Goal: Information Seeking & Learning: Learn about a topic

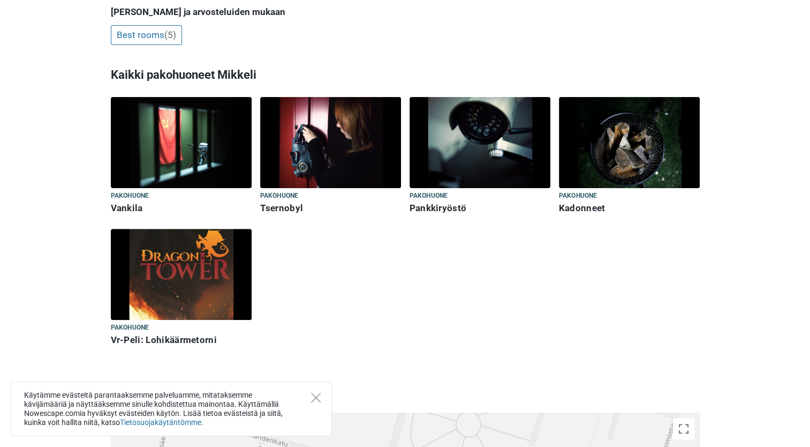
scroll to position [268, 0]
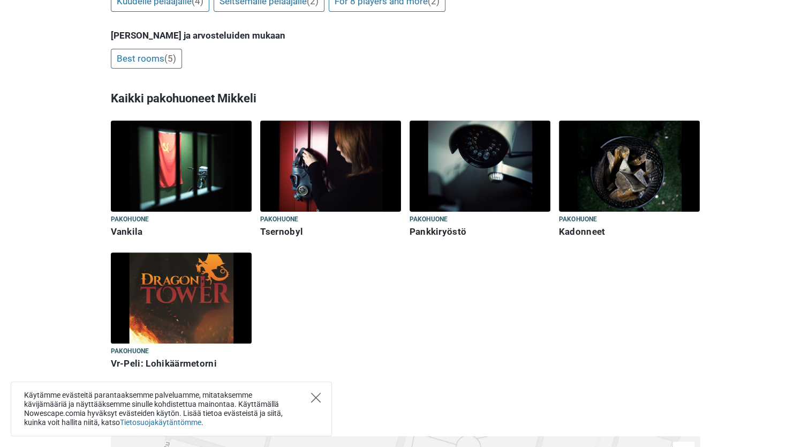
click at [317, 396] on icon "Close" at bounding box center [316, 397] width 10 height 10
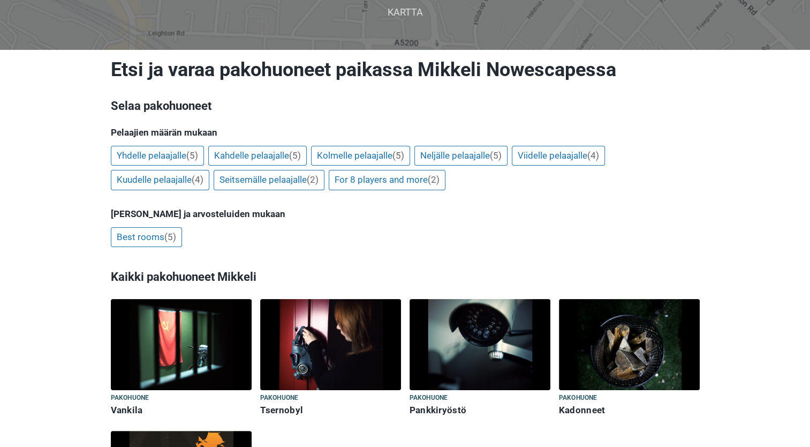
scroll to position [0, 0]
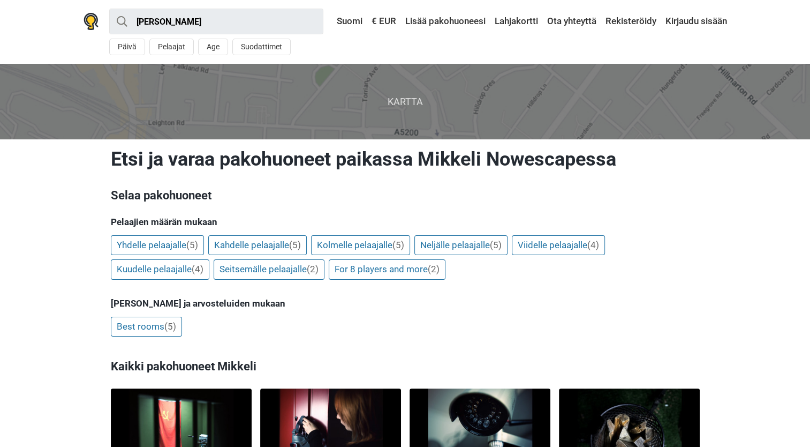
click at [383, 102] on span "Kartta" at bounding box center [404, 101] width 827 height 75
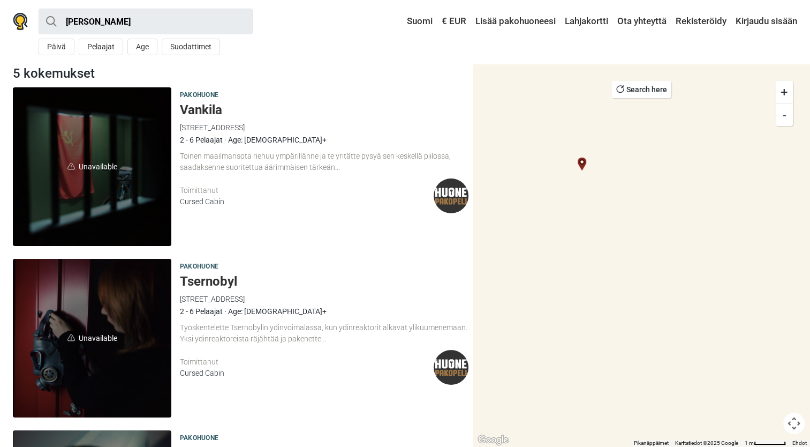
drag, startPoint x: 584, startPoint y: 226, endPoint x: 524, endPoint y: 140, distance: 104.6
click at [524, 140] on div at bounding box center [641, 255] width 337 height 383
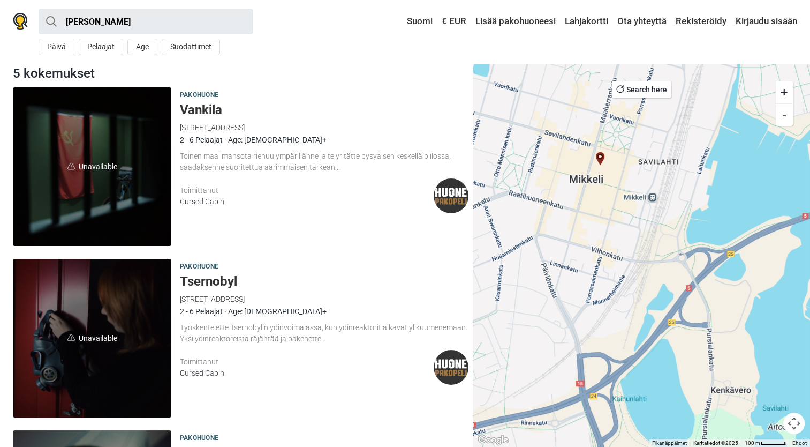
drag, startPoint x: 556, startPoint y: 183, endPoint x: 569, endPoint y: 218, distance: 37.1
click at [569, 218] on div at bounding box center [641, 255] width 337 height 383
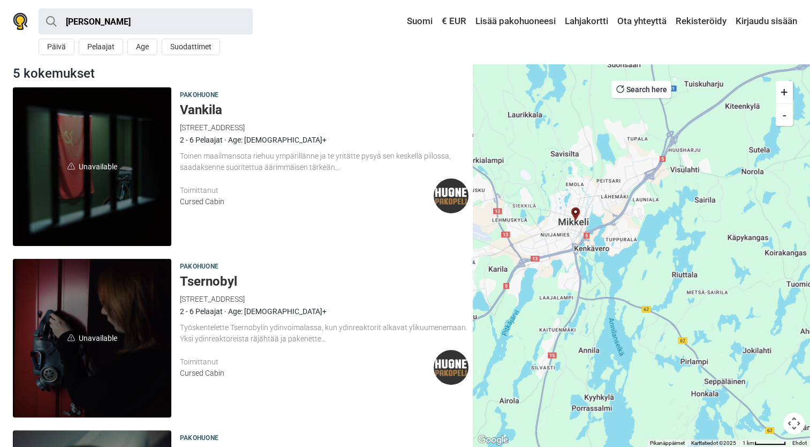
drag, startPoint x: 553, startPoint y: 210, endPoint x: 560, endPoint y: 260, distance: 50.4
click at [560, 260] on div at bounding box center [641, 255] width 337 height 383
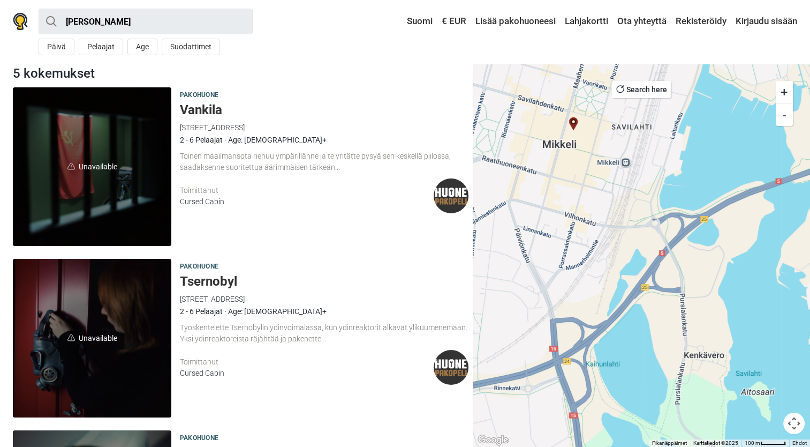
drag, startPoint x: 585, startPoint y: 161, endPoint x: 593, endPoint y: 271, distance: 110.5
click at [593, 271] on div at bounding box center [641, 255] width 337 height 383
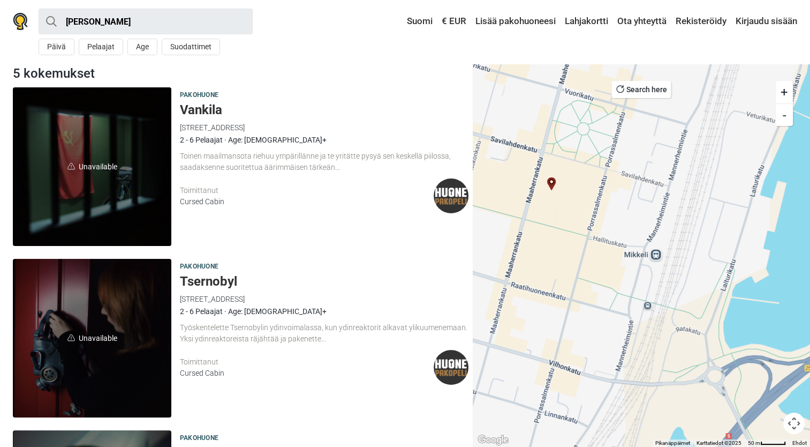
drag, startPoint x: 578, startPoint y: 143, endPoint x: 545, endPoint y: 254, distance: 115.0
click at [545, 254] on div at bounding box center [641, 255] width 337 height 383
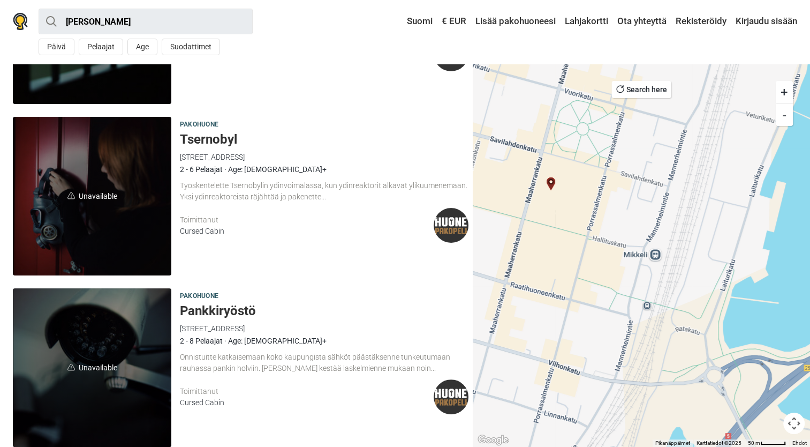
scroll to position [161, 0]
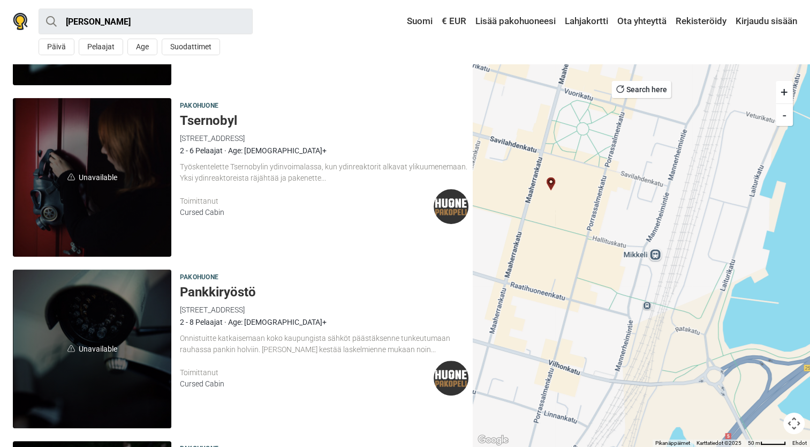
click at [77, 172] on span "Unavailable" at bounding box center [92, 177] width 158 height 158
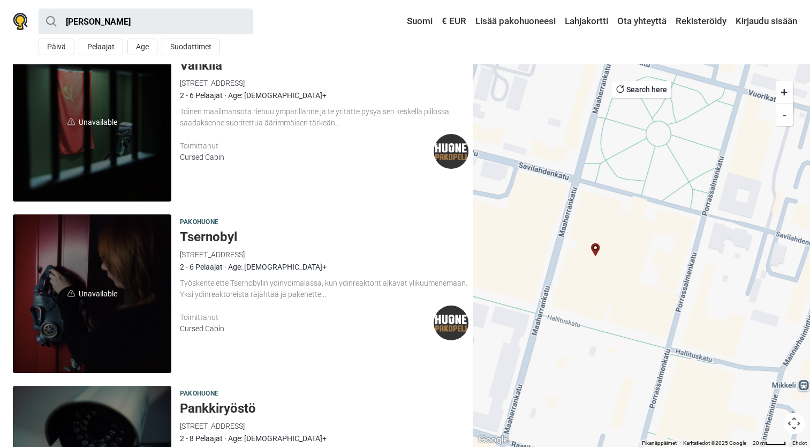
scroll to position [0, 0]
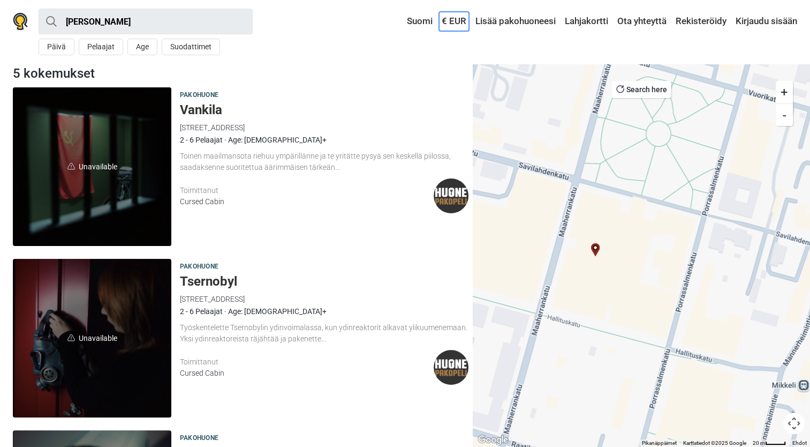
click at [459, 21] on link "€ EUR" at bounding box center [454, 21] width 30 height 19
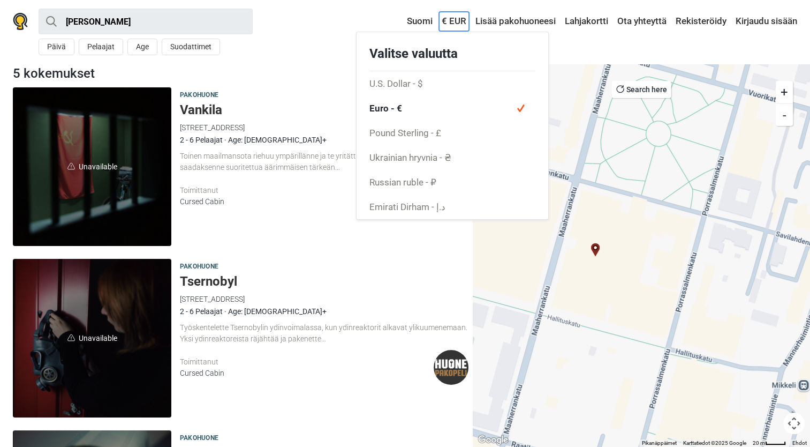
click at [458, 20] on link "€ EUR" at bounding box center [454, 21] width 30 height 19
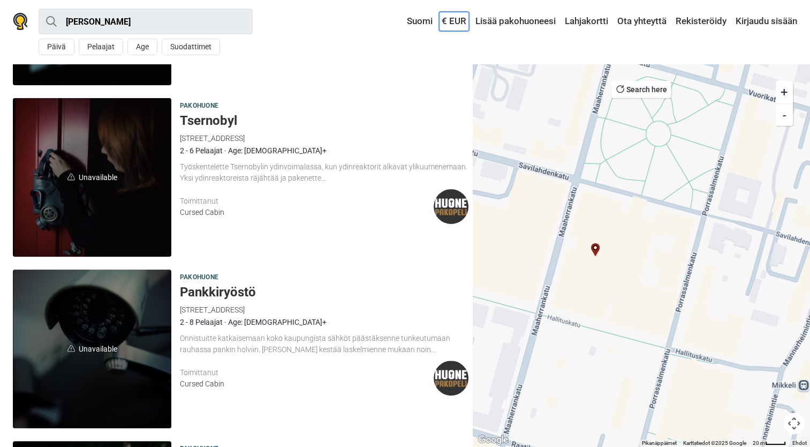
scroll to position [214, 0]
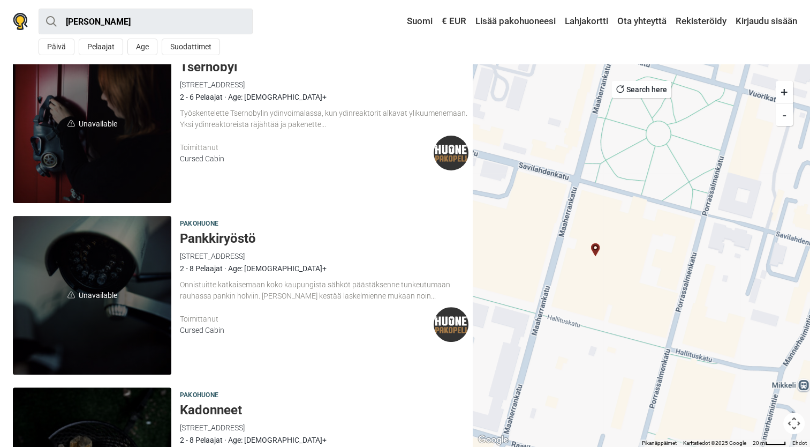
click at [329, 258] on div "Maaherrankatu 13, 50100 Mikkeli, Soome" at bounding box center [324, 256] width 289 height 12
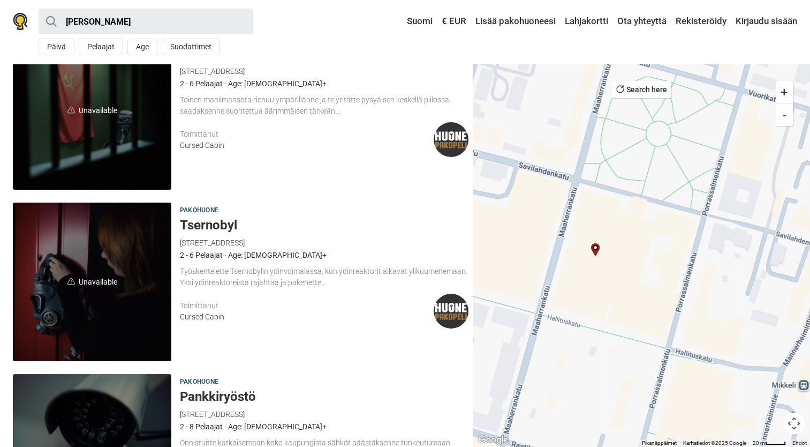
scroll to position [107, 0]
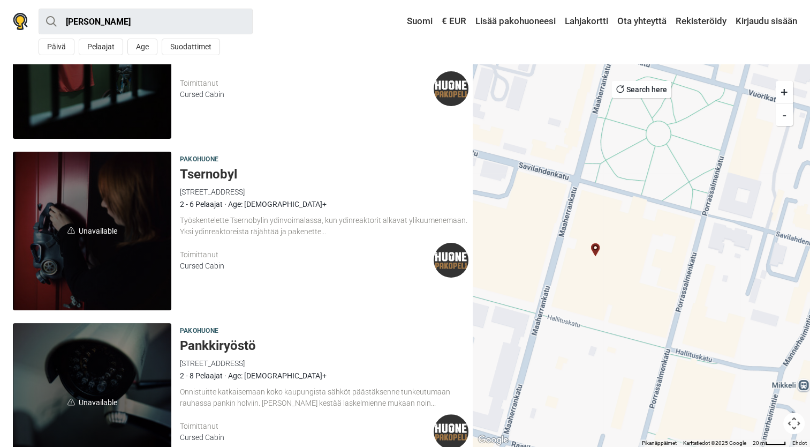
click at [281, 186] on div "Maaherrankatu 13, 50100 Mikkeli, Soome" at bounding box center [324, 192] width 289 height 12
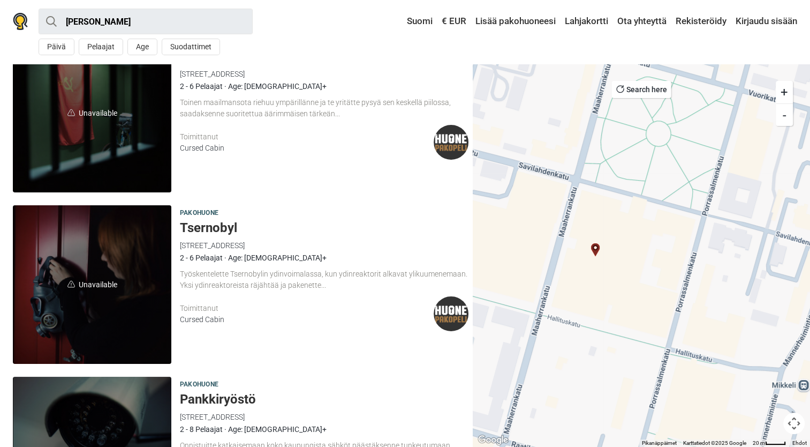
scroll to position [0, 0]
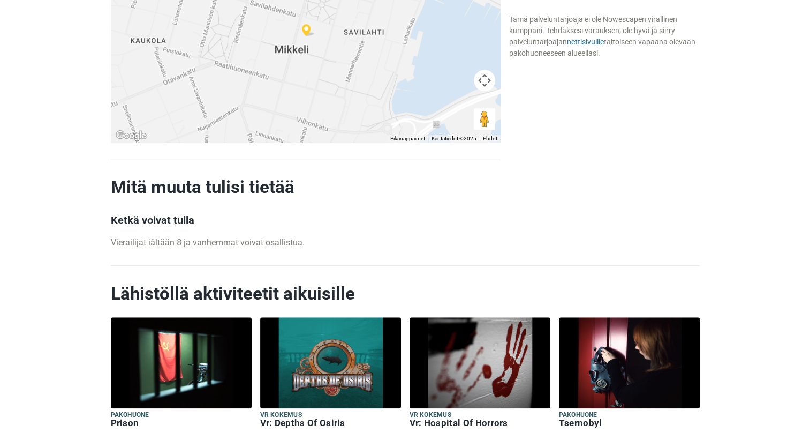
scroll to position [1053, 0]
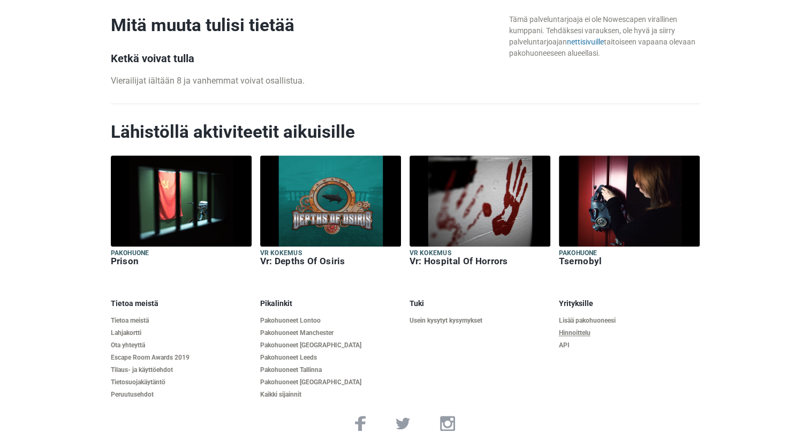
click at [580, 330] on link "Hinnoittelu" at bounding box center [629, 333] width 141 height 8
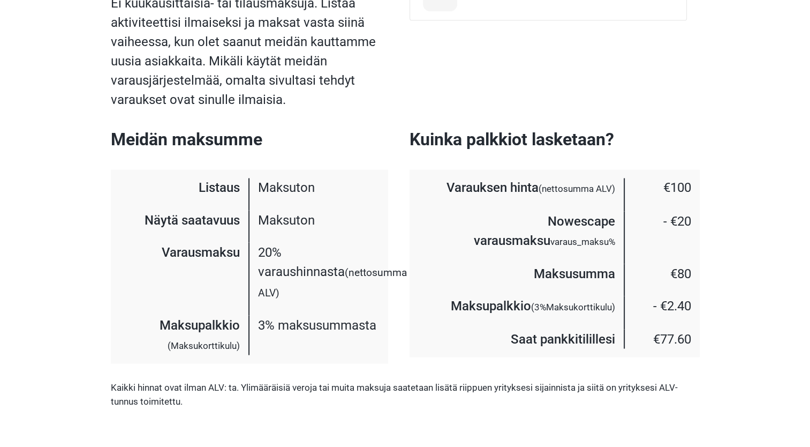
scroll to position [1713, 0]
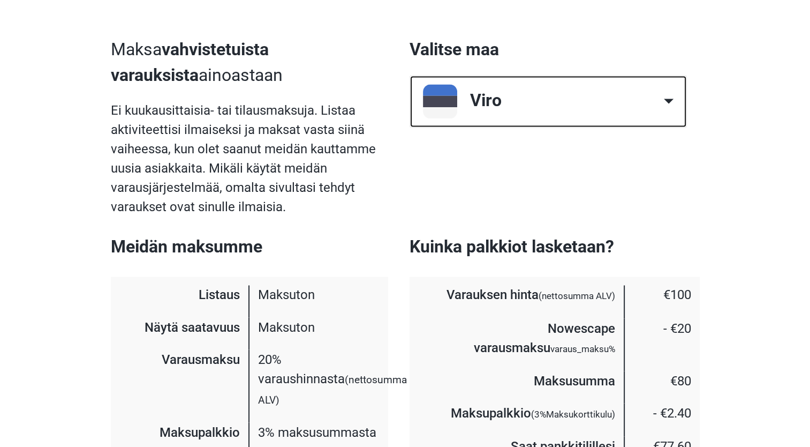
click at [674, 75] on button "Viro" at bounding box center [548, 101] width 277 height 52
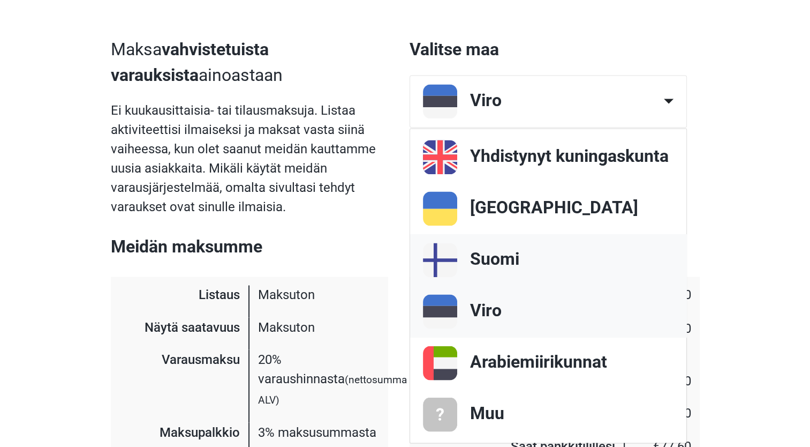
click at [566, 237] on link "Suomi" at bounding box center [548, 259] width 276 height 51
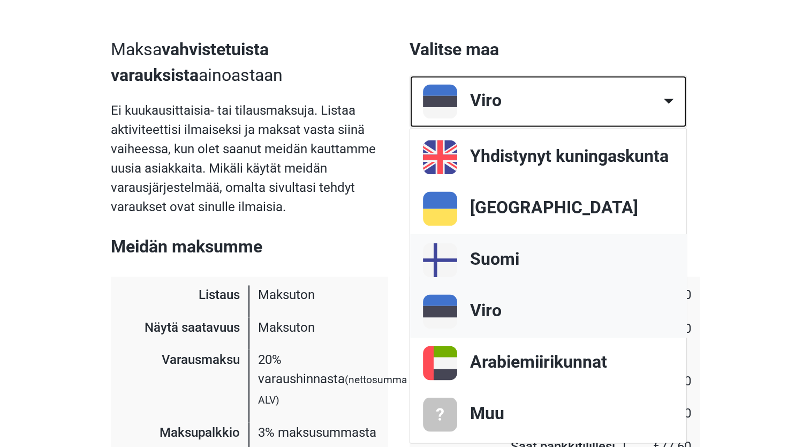
select select "74"
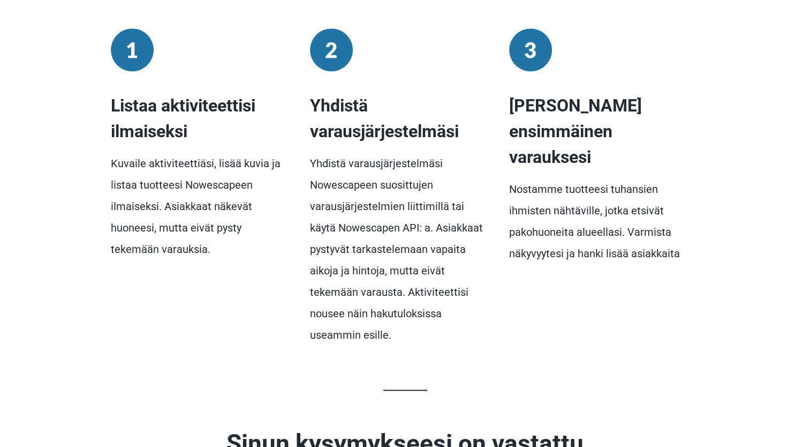
scroll to position [948, 0]
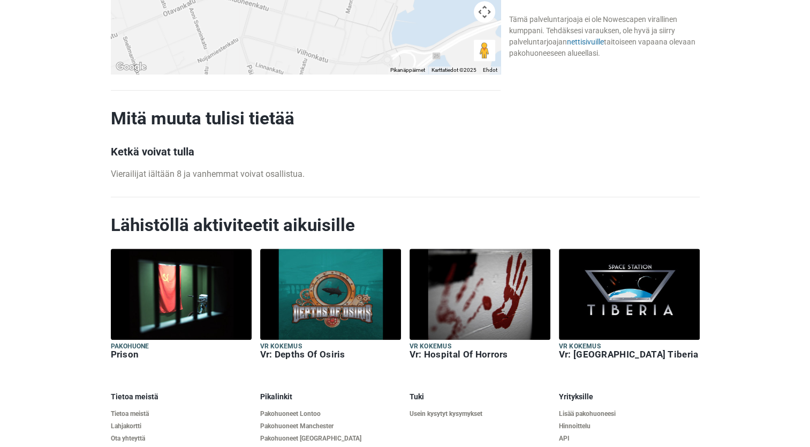
scroll to position [1089, 0]
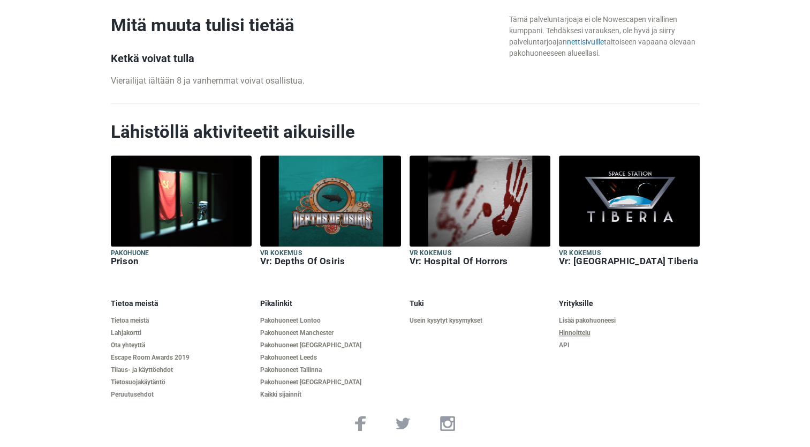
click at [578, 331] on link "Hinnoittelu" at bounding box center [629, 333] width 141 height 8
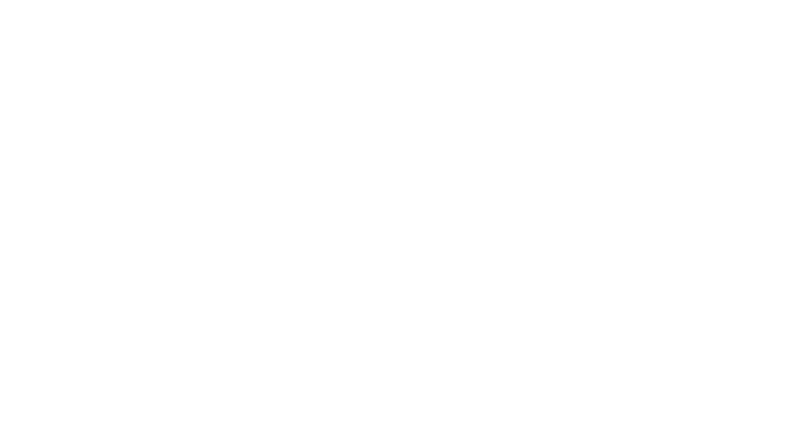
scroll to position [1647, 0]
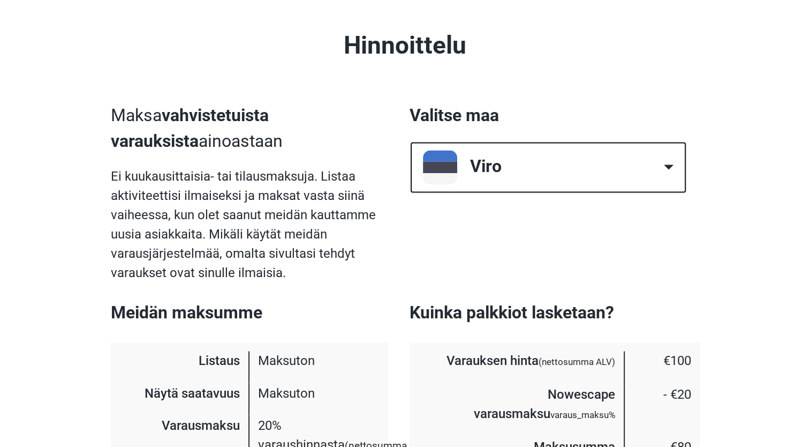
click at [618, 143] on div "Viro" at bounding box center [534, 166] width 249 height 51
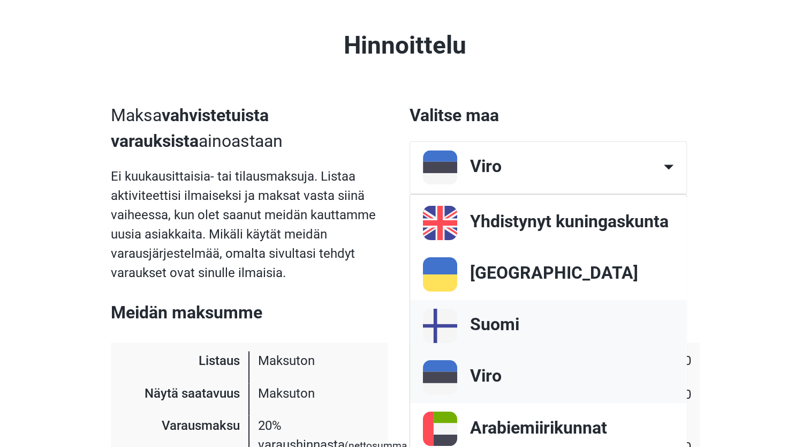
click at [581, 300] on link "Suomi" at bounding box center [548, 325] width 276 height 51
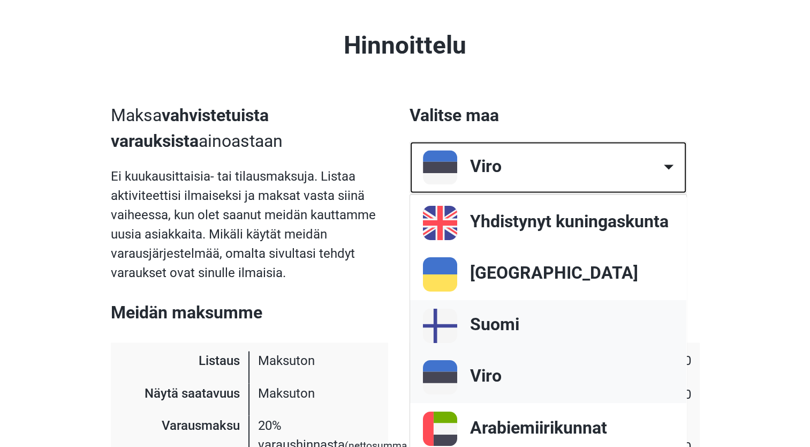
select select "74"
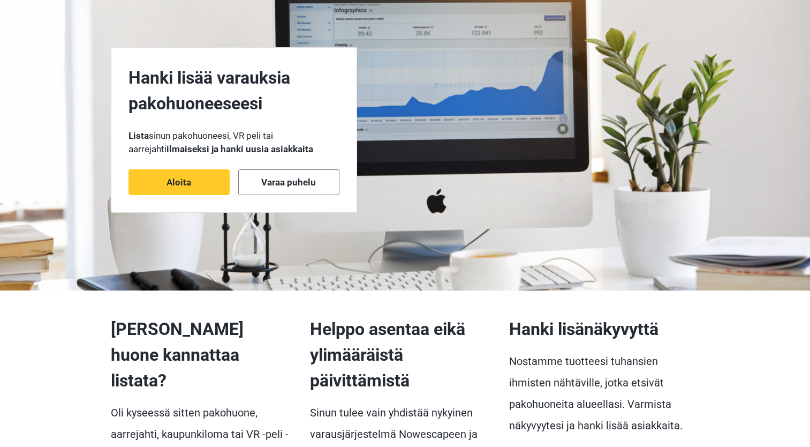
scroll to position [0, 0]
